Goal: Information Seeking & Learning: Find specific page/section

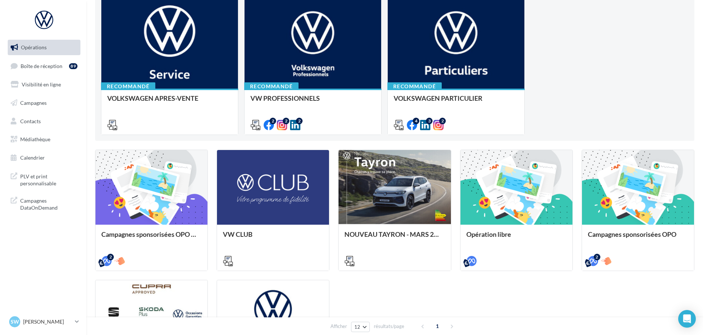
scroll to position [95, 0]
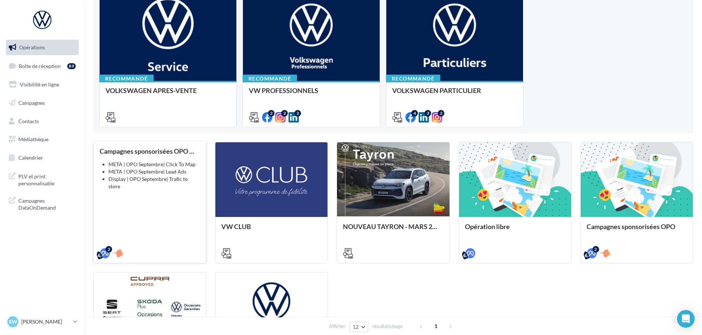
click at [156, 202] on div "Campagnes sponsorisées OPO Septembre META | OPO Septembre| Click To Map META | …" at bounding box center [150, 201] width 100 height 109
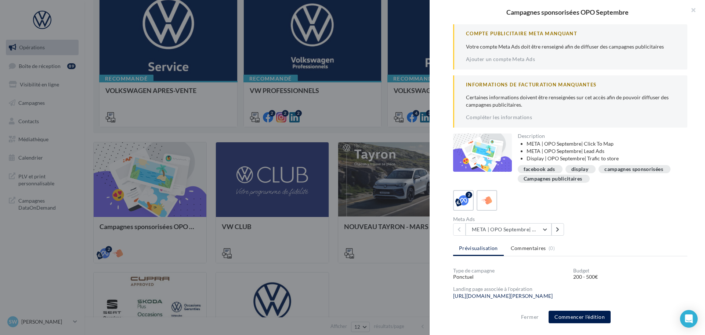
scroll to position [122, 0]
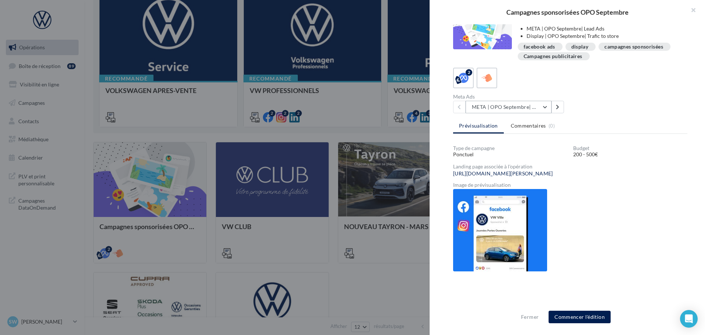
click at [513, 107] on button "META | OPO Septembre| Click To Map" at bounding box center [509, 107] width 86 height 12
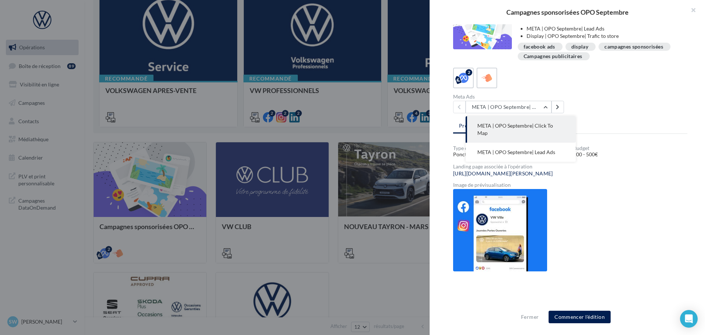
click at [603, 100] on div "Meta Ads META | OPO Septembre| Click To Map META | OPO Septembre| Click To Map …" at bounding box center [573, 103] width 240 height 19
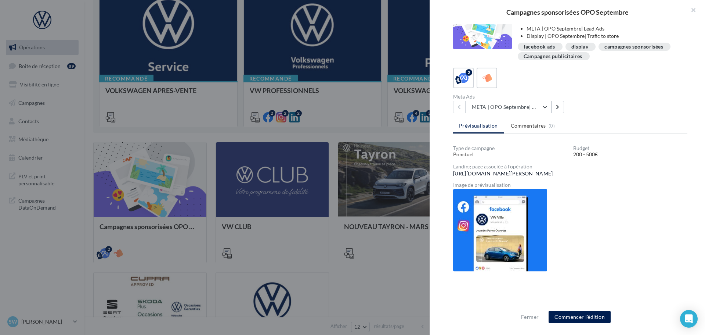
click at [537, 171] on link "https://volkswagen-localads.com/547/frav06181-vw-quattromotors-automotors-nancy…" at bounding box center [503, 173] width 100 height 6
click at [562, 60] on div "Campagnes publicitaires" at bounding box center [554, 56] width 60 height 7
click at [486, 80] on icon at bounding box center [487, 78] width 11 height 11
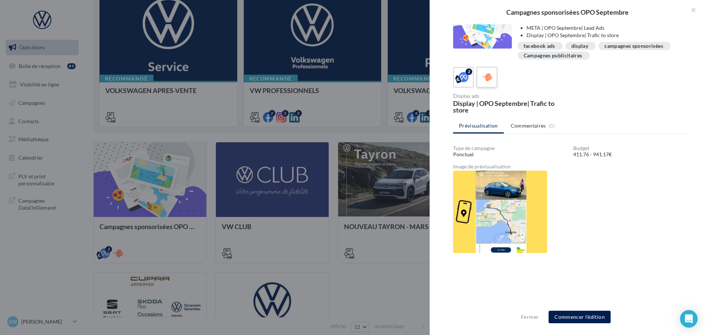
scroll to position [72, 0]
click at [460, 79] on icon at bounding box center [463, 77] width 11 height 11
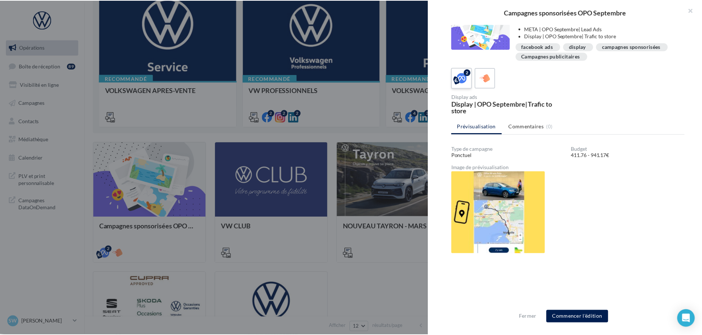
scroll to position [122, 0]
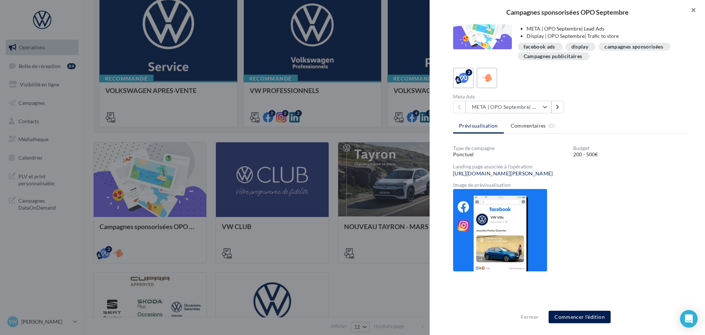
click at [693, 9] on button "button" at bounding box center [690, 11] width 29 height 22
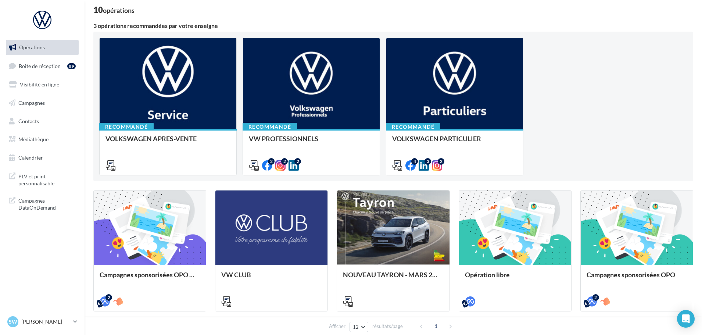
scroll to position [30, 0]
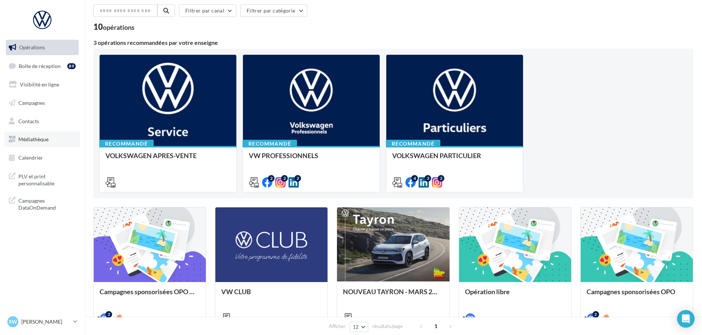
click at [35, 136] on span "Médiathèque" at bounding box center [33, 139] width 30 height 6
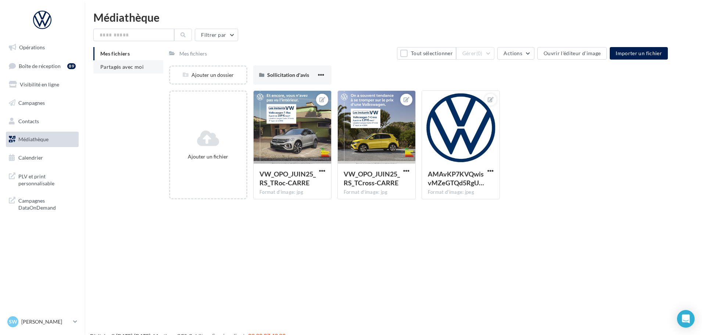
click at [131, 70] on li "Partagés avec moi" at bounding box center [128, 66] width 70 height 13
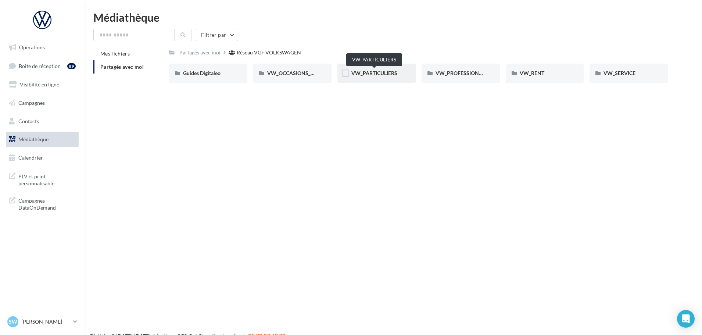
click at [376, 76] on span "VW_PARTICULIERS" at bounding box center [374, 73] width 46 height 6
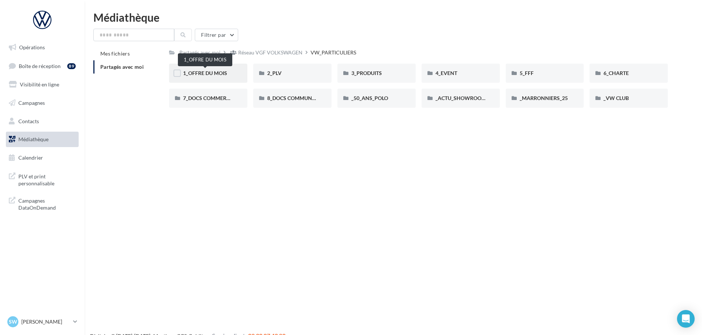
click at [207, 72] on span "1_OFFRE DU MOIS" at bounding box center [205, 73] width 44 height 6
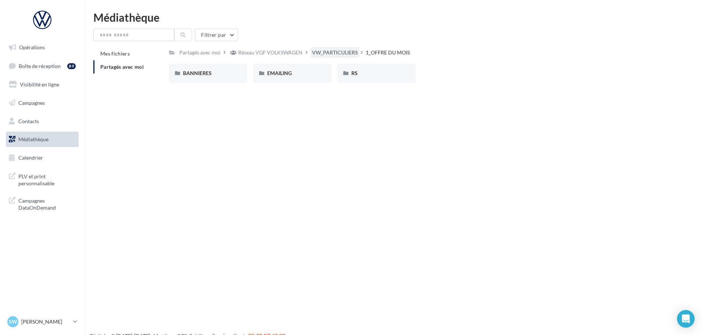
click at [340, 50] on div "VW_PARTICULIERS" at bounding box center [335, 52] width 46 height 7
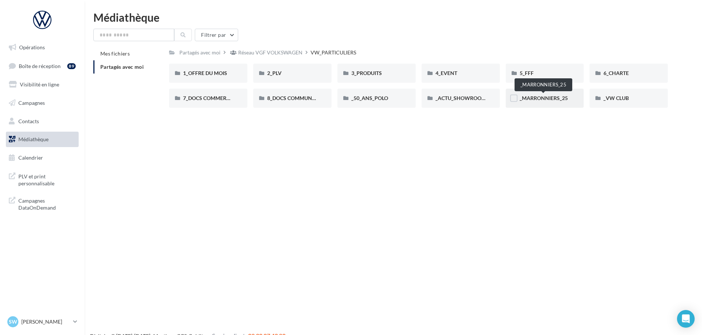
click at [561, 98] on span "_MARRONNIERS_25" at bounding box center [543, 98] width 48 height 6
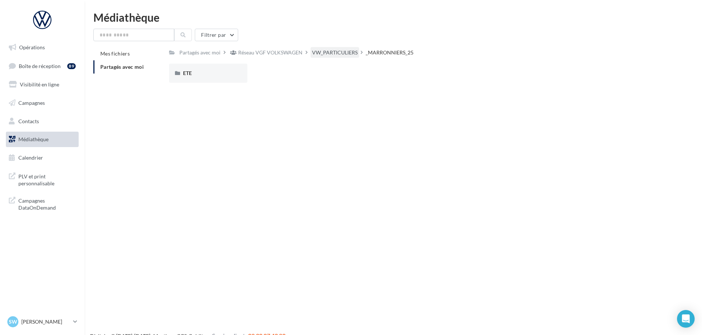
click at [324, 53] on div "VW_PARTICULIERS" at bounding box center [335, 52] width 46 height 7
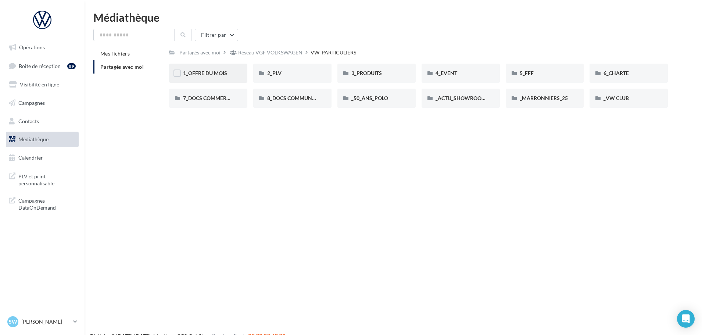
click at [213, 69] on div "1_OFFRE DU MOIS" at bounding box center [208, 73] width 78 height 19
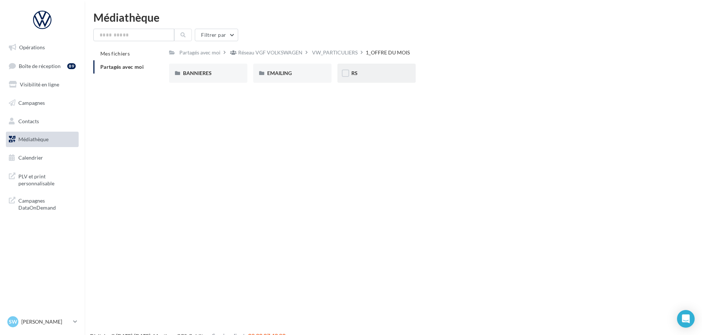
click at [364, 70] on div "RS" at bounding box center [376, 72] width 50 height 7
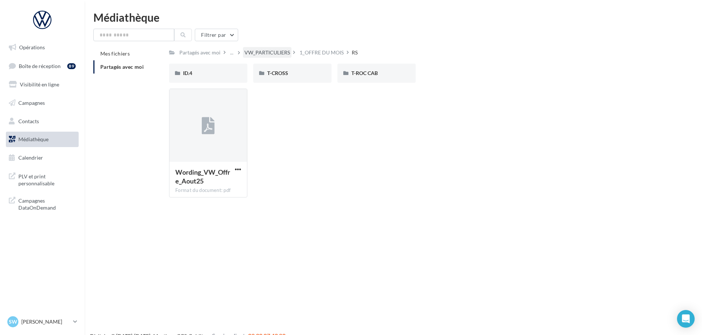
click at [256, 51] on div "VW_PARTICULIERS" at bounding box center [267, 52] width 46 height 7
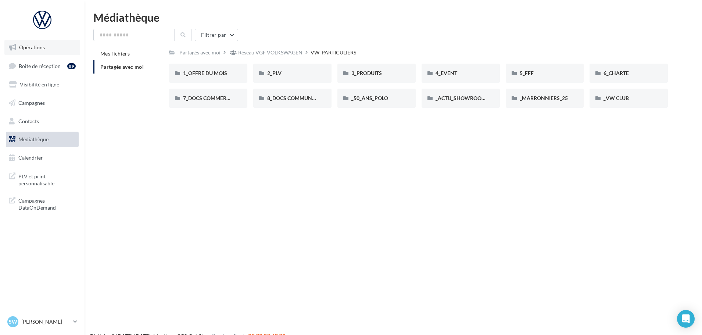
click at [40, 49] on span "Opérations" at bounding box center [32, 47] width 26 height 6
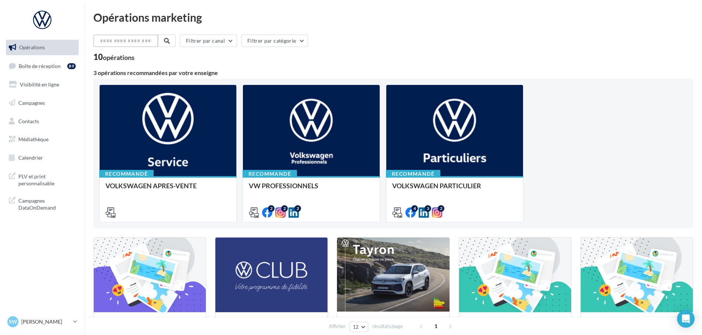
click at [149, 43] on input "text" at bounding box center [125, 41] width 65 height 12
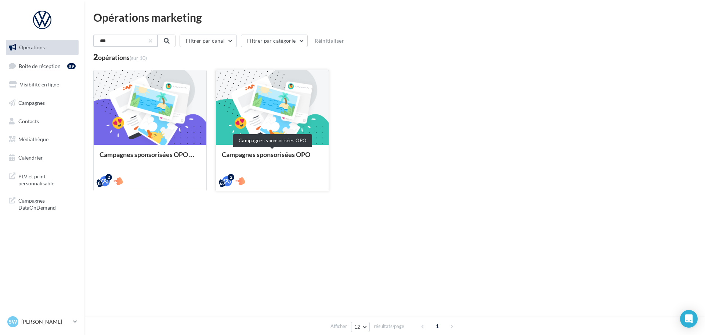
type input "***"
click at [268, 164] on div "Campagnes sponsorisées OPO" at bounding box center [272, 158] width 101 height 15
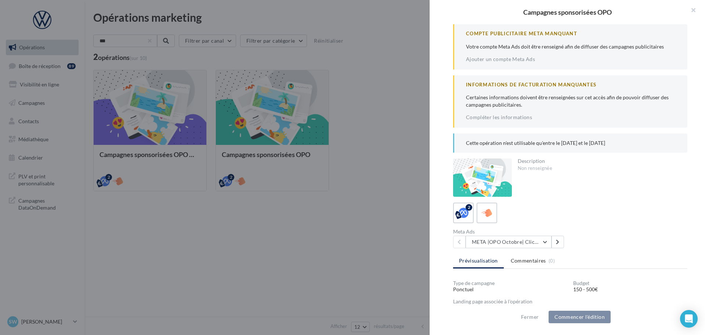
scroll to position [135, 0]
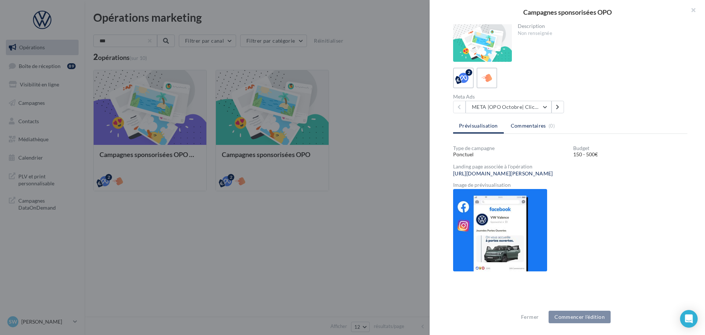
click at [518, 126] on span "Commentaires" at bounding box center [528, 125] width 35 height 7
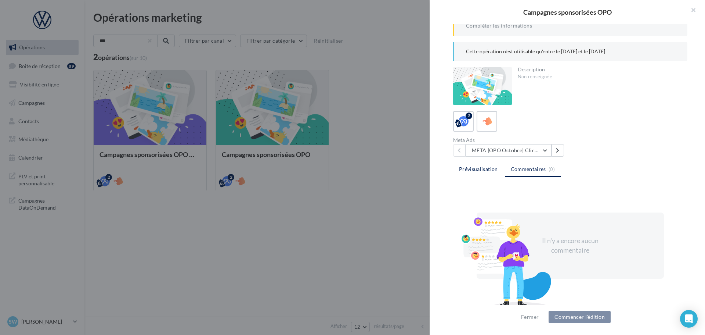
click at [480, 164] on li "Prévisualisation" at bounding box center [478, 168] width 51 height 13
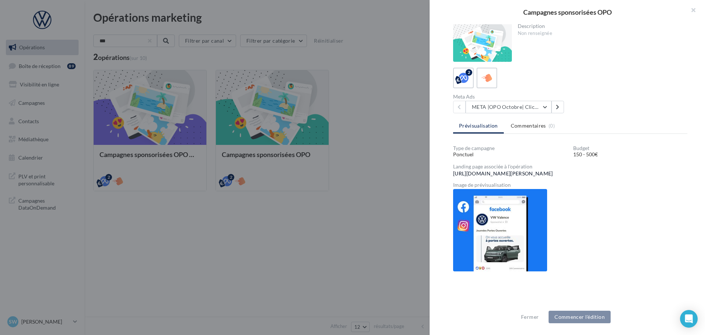
click at [553, 173] on link "https://volkswagen-localads.com/308/frav06181-vw-quattromotors-automotors-nancy…" at bounding box center [503, 173] width 100 height 6
click at [695, 8] on button "button" at bounding box center [690, 11] width 29 height 22
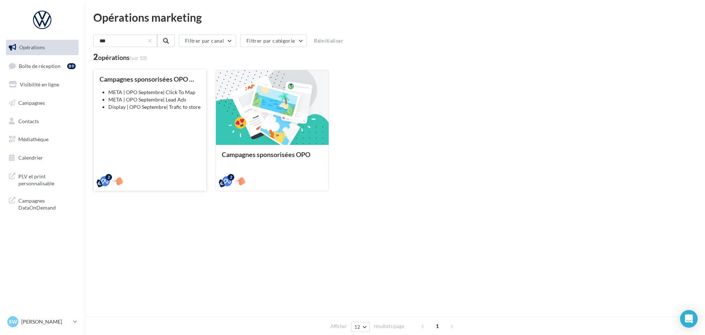
click at [132, 114] on div "Campagnes sponsorisées OPO Septembre META | OPO Septembre| Click To Map META | …" at bounding box center [150, 129] width 101 height 109
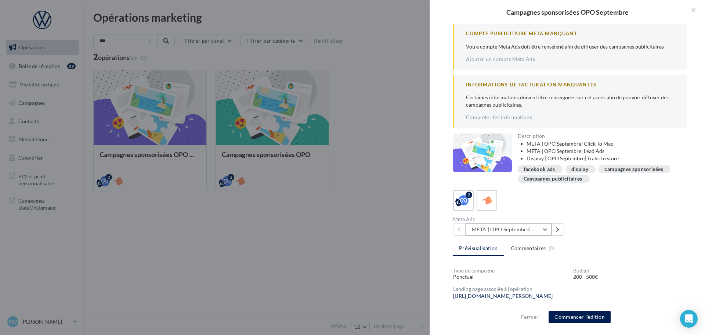
scroll to position [122, 0]
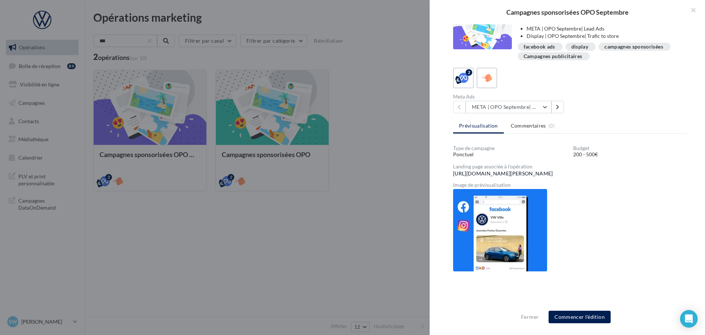
click at [543, 174] on link "https://volkswagen-localads.com/547/frav06181-vw-quattromotors-automotors-nancy…" at bounding box center [503, 173] width 100 height 6
click at [548, 109] on button "META | OPO Septembre| Click To Map" at bounding box center [509, 107] width 86 height 12
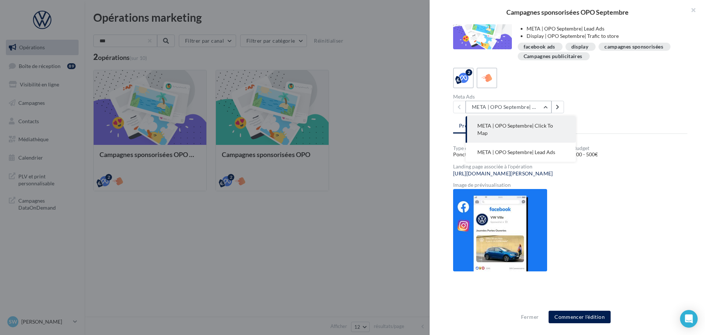
click at [548, 109] on button "META | OPO Septembre| Click To Map" at bounding box center [509, 107] width 86 height 12
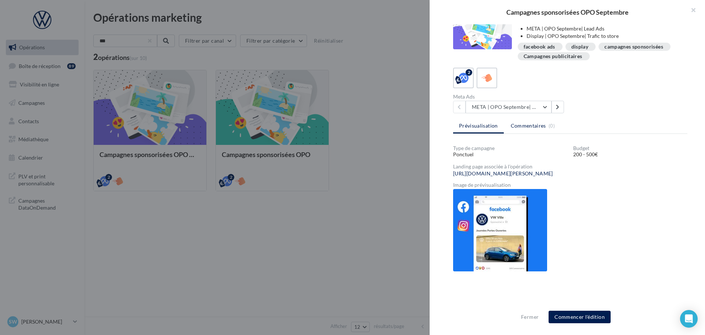
click at [538, 125] on span "Commentaires" at bounding box center [528, 125] width 35 height 7
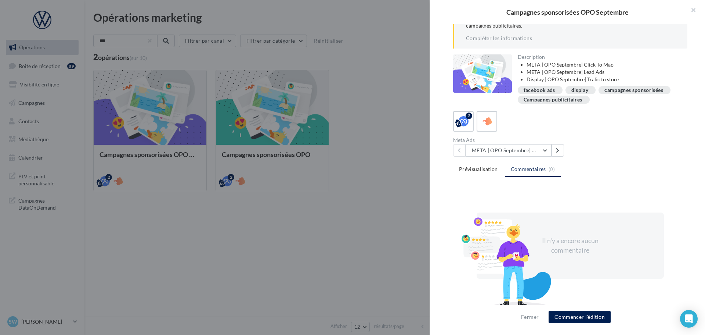
scroll to position [79, 0]
click at [489, 163] on li "Prévisualisation" at bounding box center [478, 168] width 51 height 13
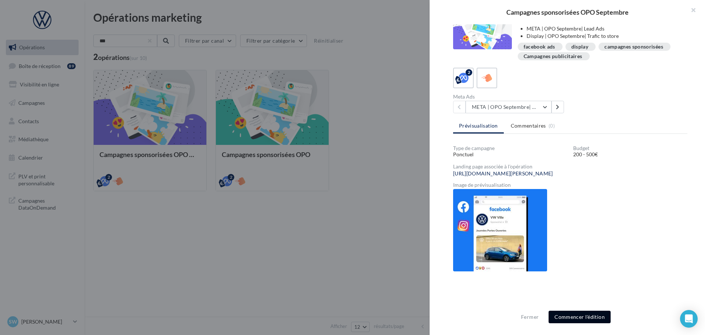
click at [568, 316] on button "Commencer l'édition" at bounding box center [580, 316] width 62 height 12
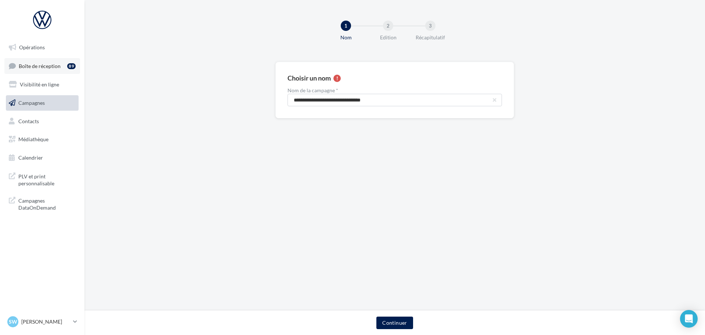
click at [43, 71] on link "Boîte de réception 89" at bounding box center [42, 66] width 76 height 16
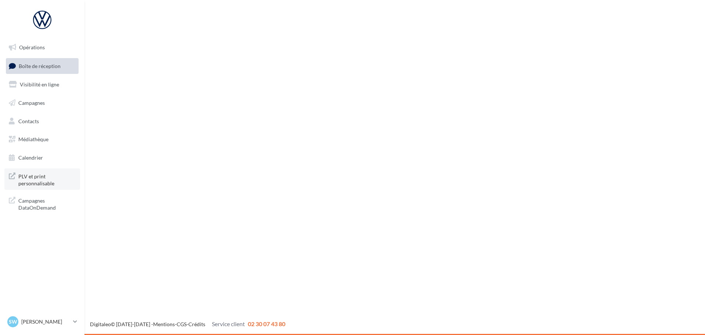
click at [40, 170] on link "PLV et print personnalisable" at bounding box center [42, 179] width 76 height 22
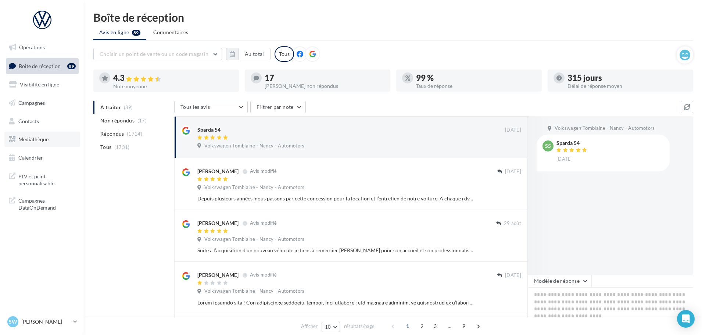
click at [28, 137] on span "Médiathèque" at bounding box center [33, 139] width 30 height 6
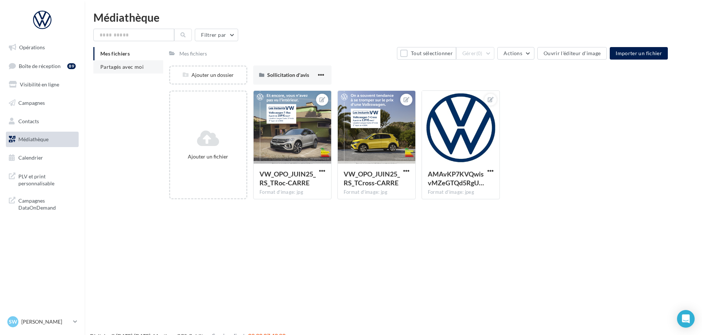
click at [126, 70] on li "Partagés avec moi" at bounding box center [128, 66] width 70 height 13
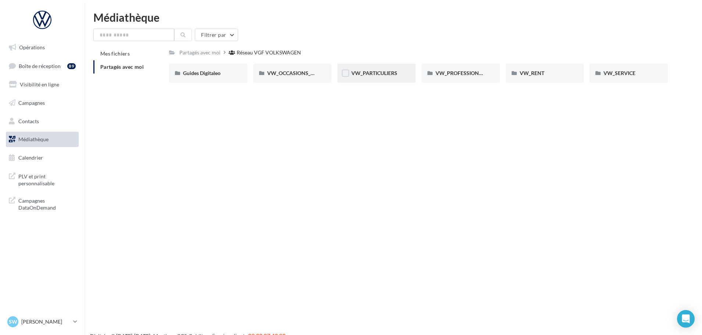
click at [378, 78] on div "VW_PARTICULIERS" at bounding box center [376, 73] width 78 height 19
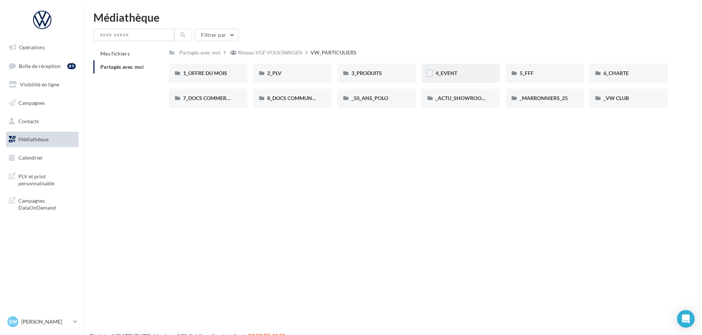
click at [467, 71] on div "4_EVENT" at bounding box center [460, 72] width 50 height 7
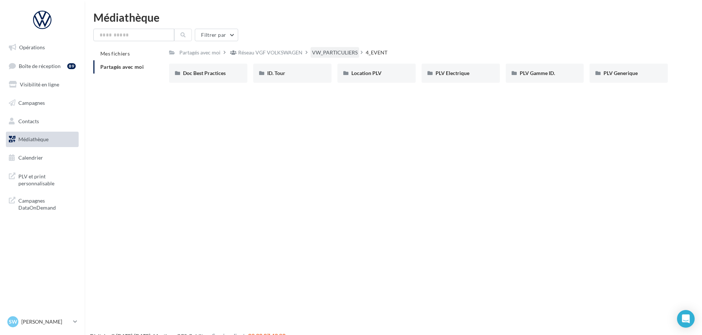
click at [341, 51] on div "VW_PARTICULIERS" at bounding box center [335, 52] width 46 height 7
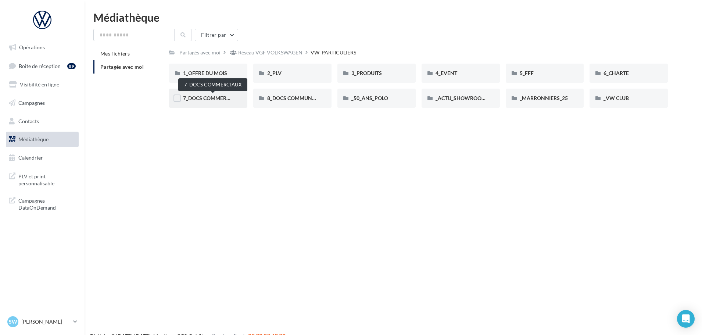
click at [223, 98] on span "7_DOCS COMMERCIAUX" at bounding box center [212, 98] width 59 height 6
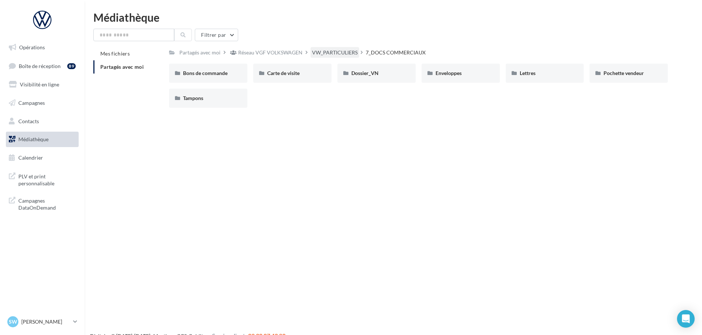
click at [327, 53] on div "VW_PARTICULIERS" at bounding box center [335, 52] width 46 height 7
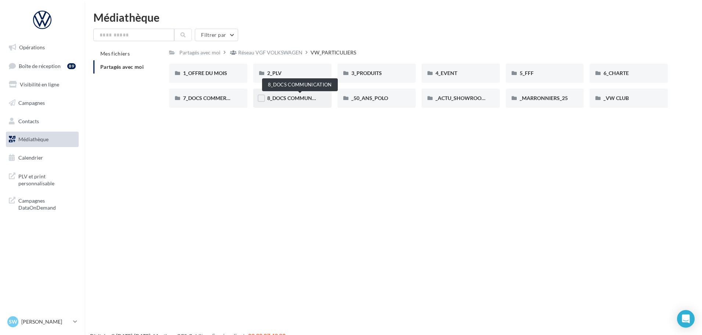
click at [292, 101] on span "8_DOCS COMMUNICATION" at bounding box center [299, 98] width 65 height 6
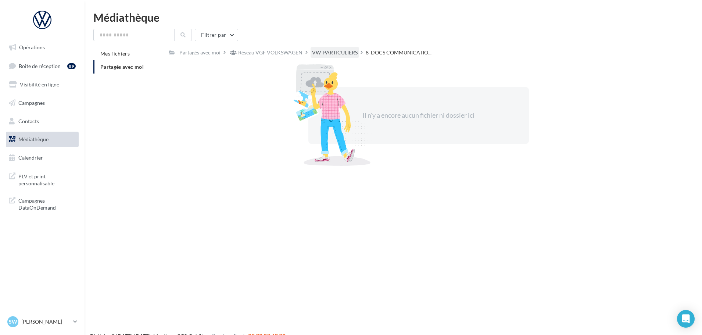
click at [331, 54] on div "VW_PARTICULIERS" at bounding box center [335, 52] width 46 height 7
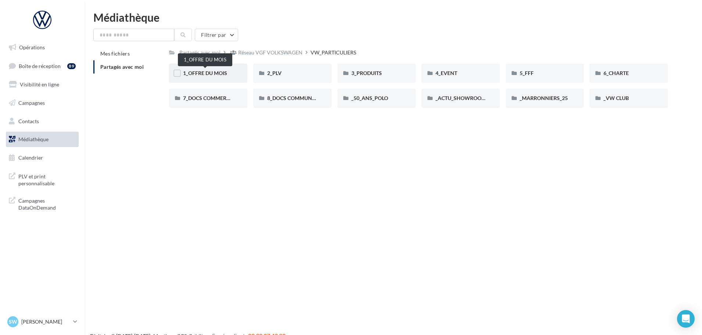
click at [222, 71] on span "1_OFFRE DU MOIS" at bounding box center [205, 73] width 44 height 6
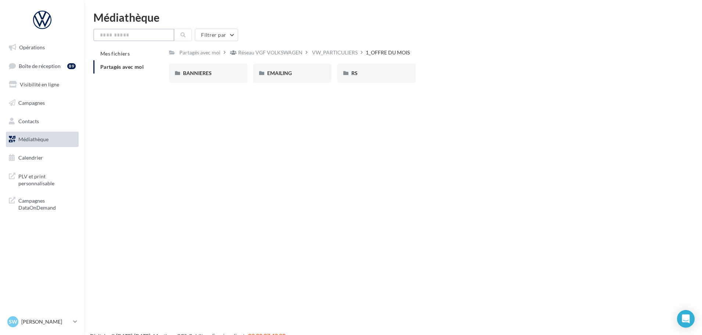
click at [121, 33] on input "text" at bounding box center [133, 35] width 81 height 12
click at [121, 37] on input "text" at bounding box center [133, 35] width 81 height 12
type input "*"
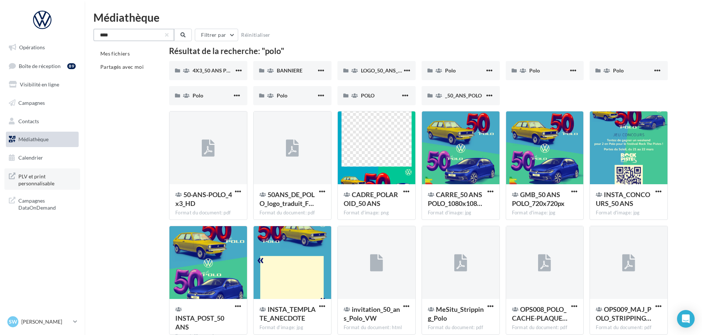
type input "****"
